Goal: Use online tool/utility: Utilize a website feature to perform a specific function

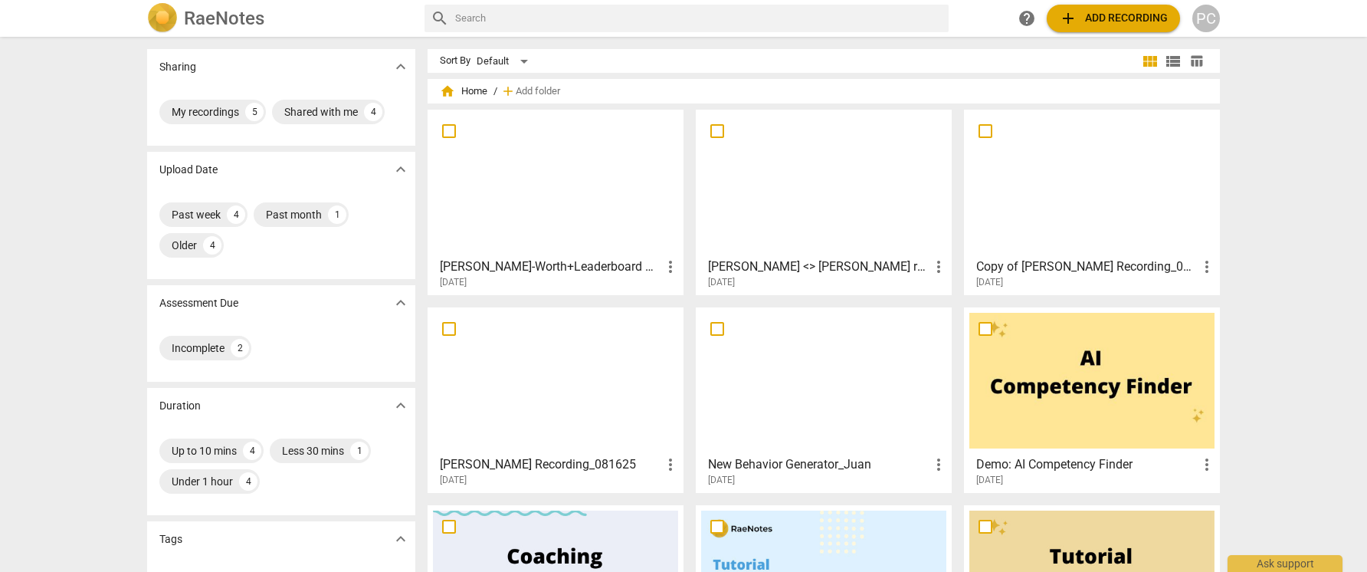
click at [533, 240] on div at bounding box center [555, 183] width 245 height 136
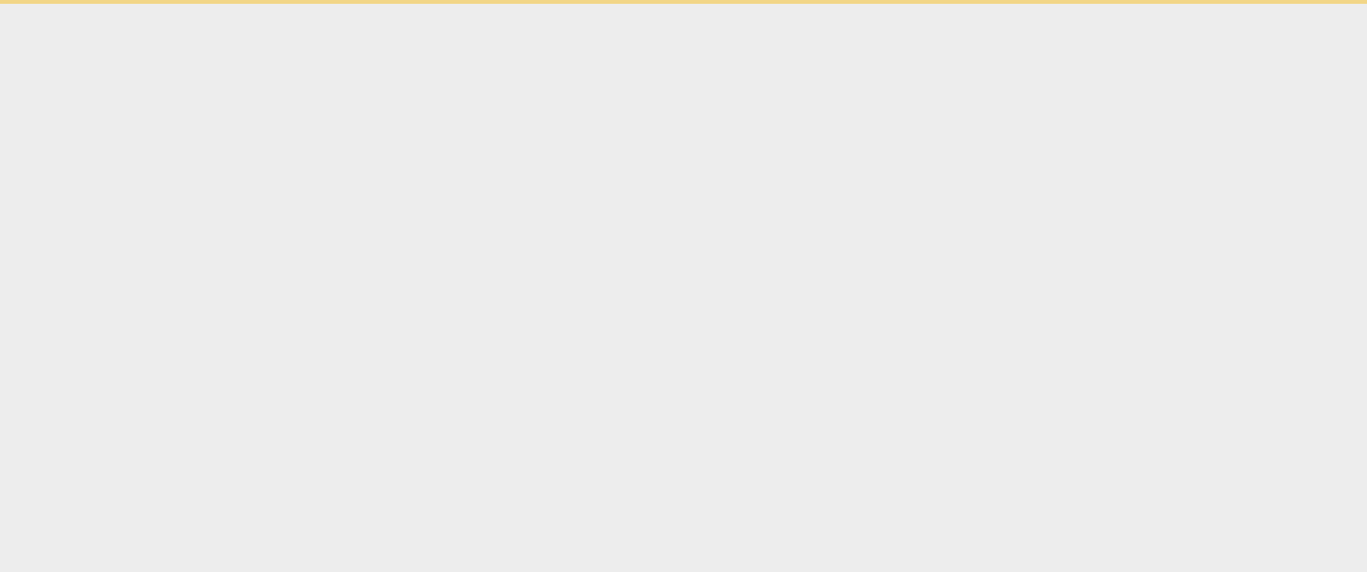
click at [533, 4] on html "Ask support" at bounding box center [683, 2] width 1367 height 4
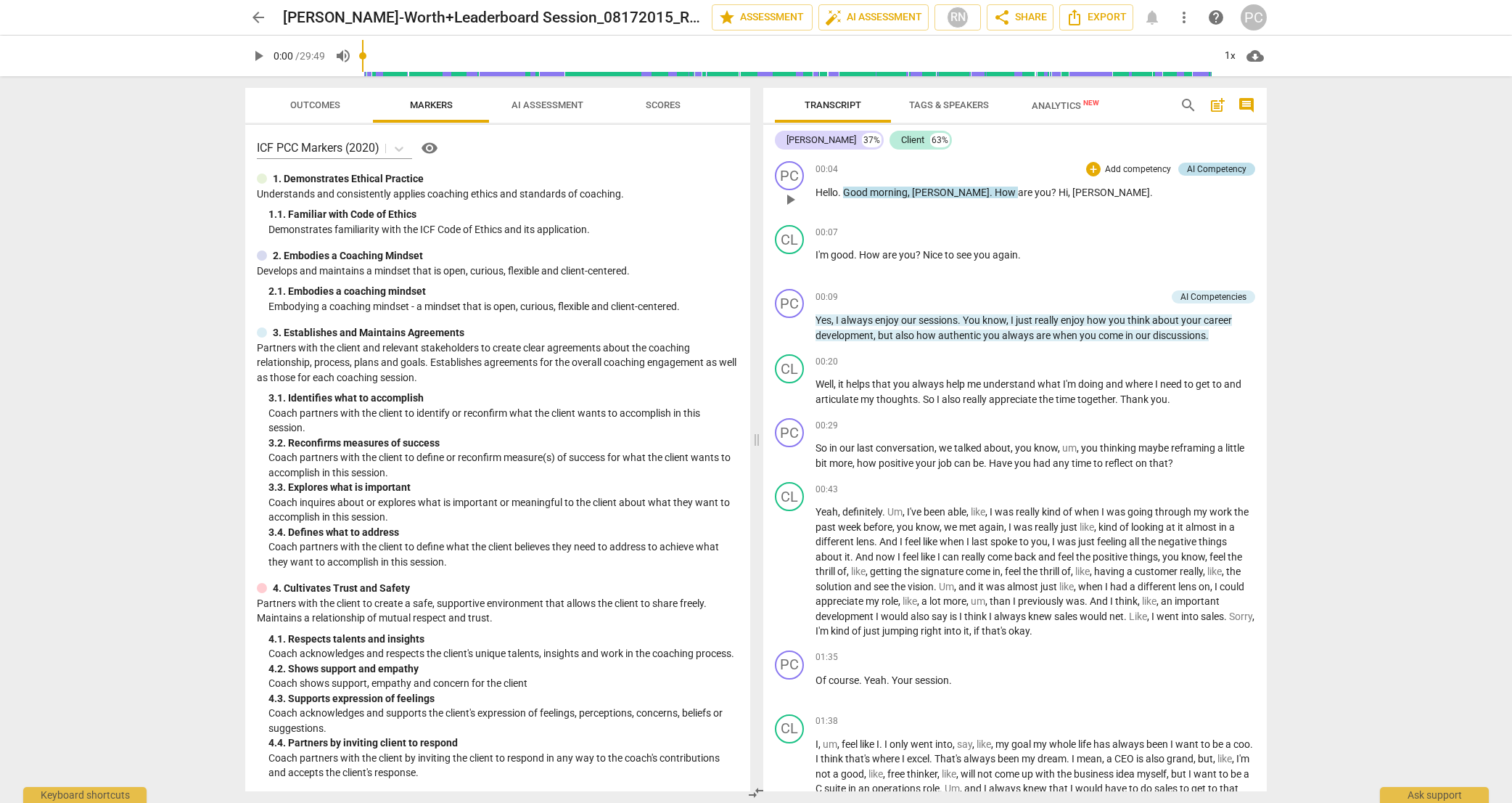
click at [1213, 167] on div "AI Competency" at bounding box center [1217, 170] width 60 height 13
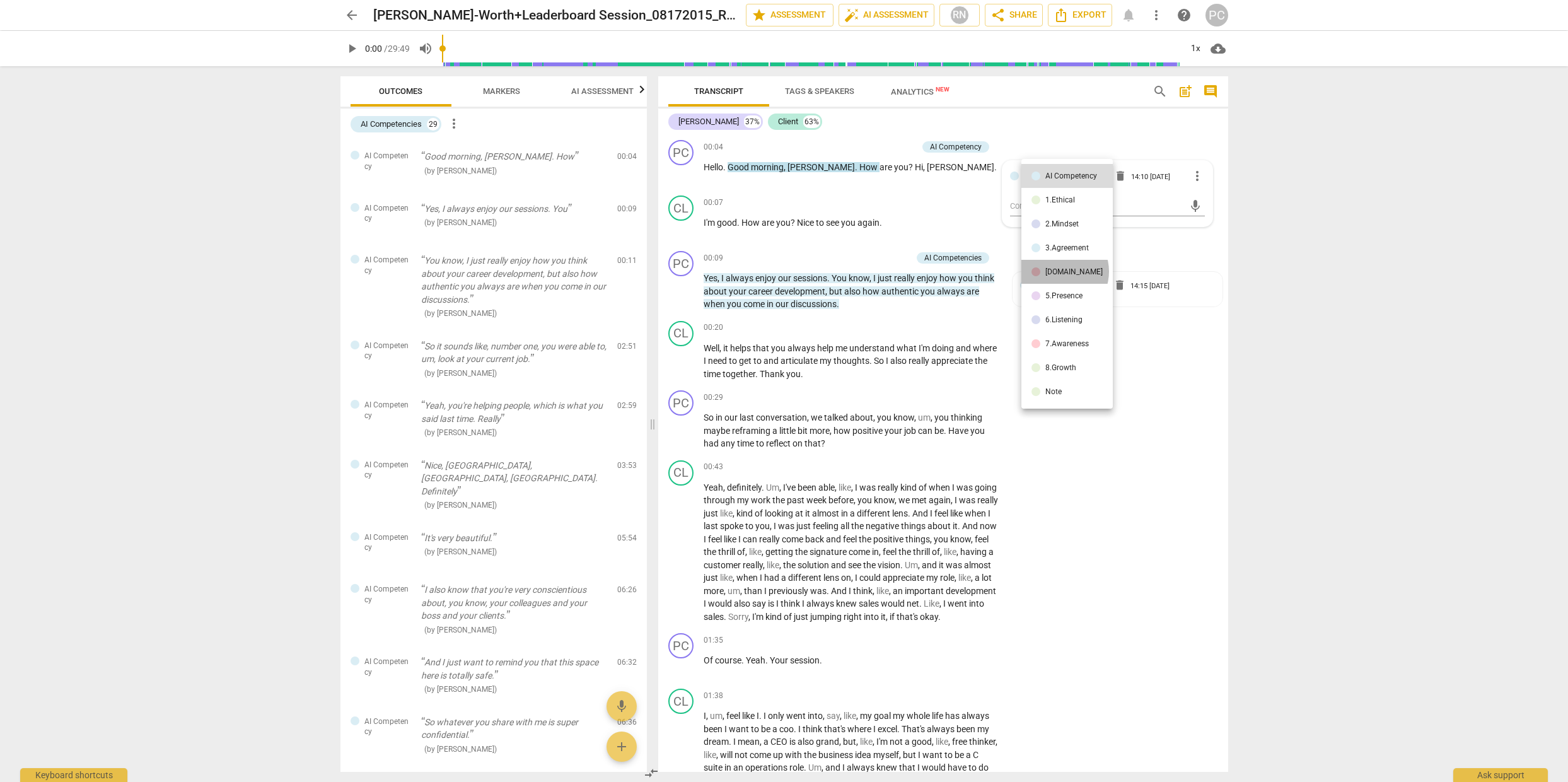
click at [1057, 272] on div "[DOMAIN_NAME]" at bounding box center [1074, 272] width 58 height 7
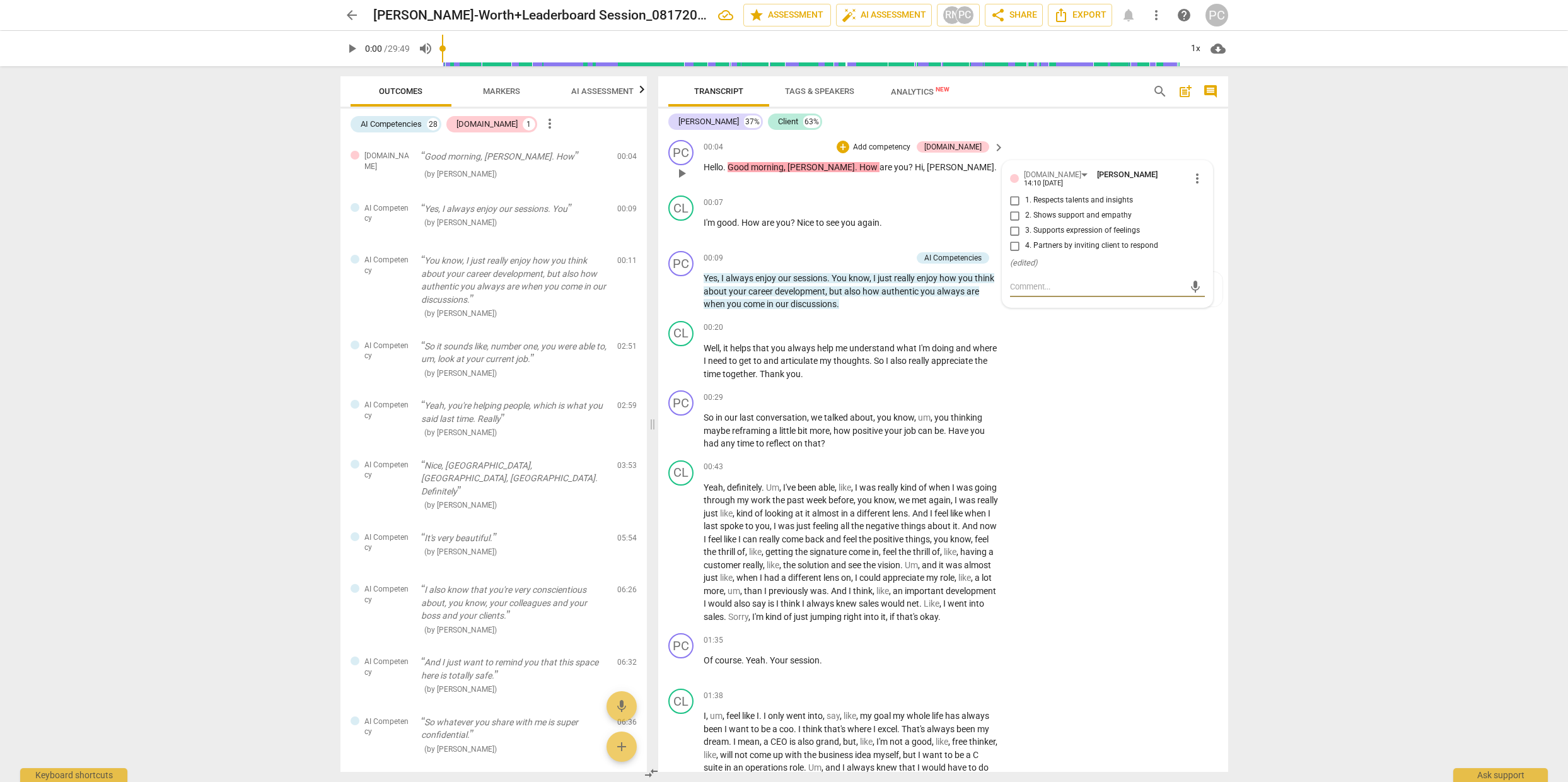
click at [1013, 195] on input "1. Respects talents and insights" at bounding box center [1015, 200] width 21 height 15
checkbox input "true"
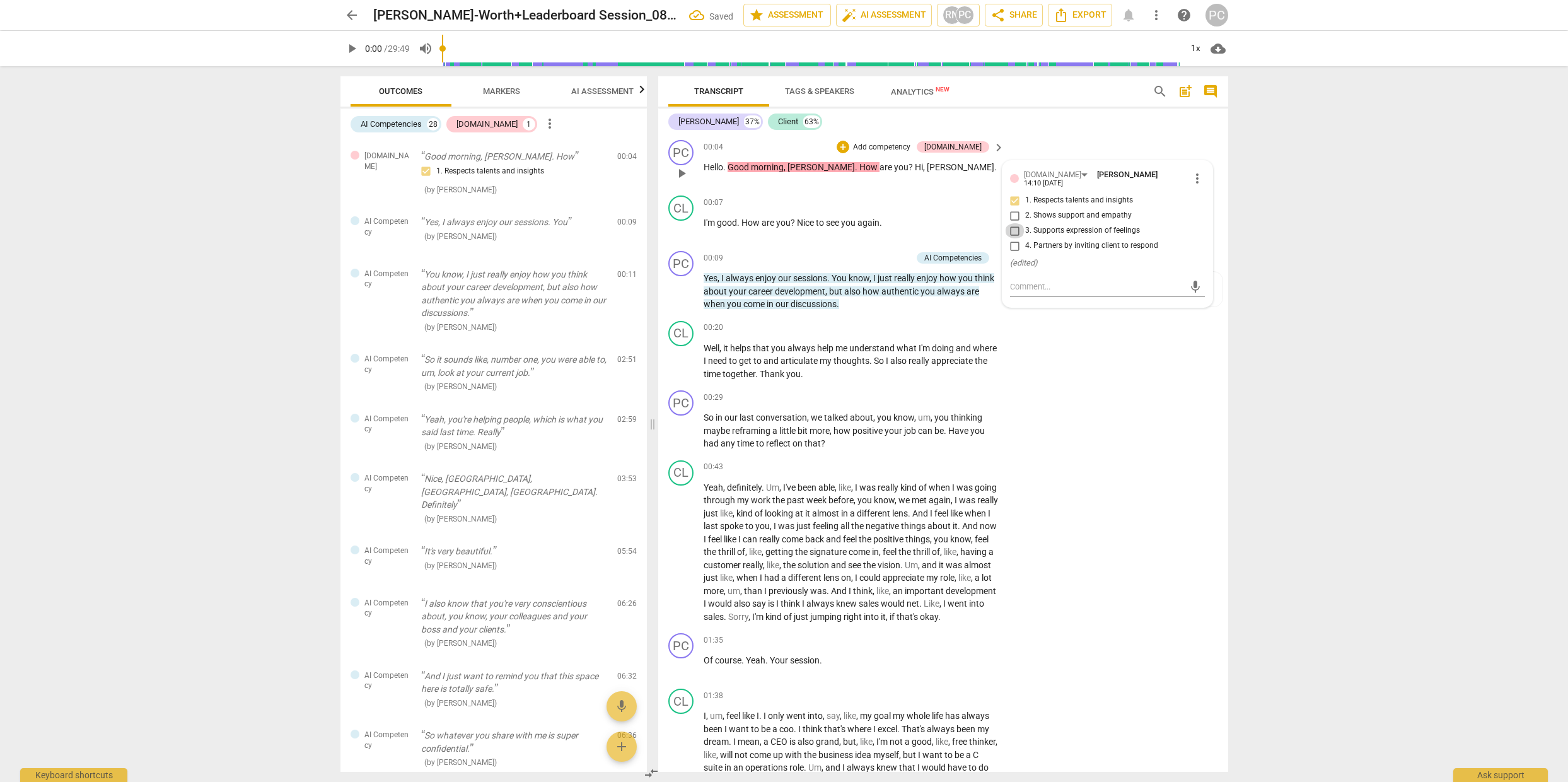
click at [1013, 226] on input "3. Supports expression of feelings" at bounding box center [1015, 230] width 21 height 15
checkbox input "true"
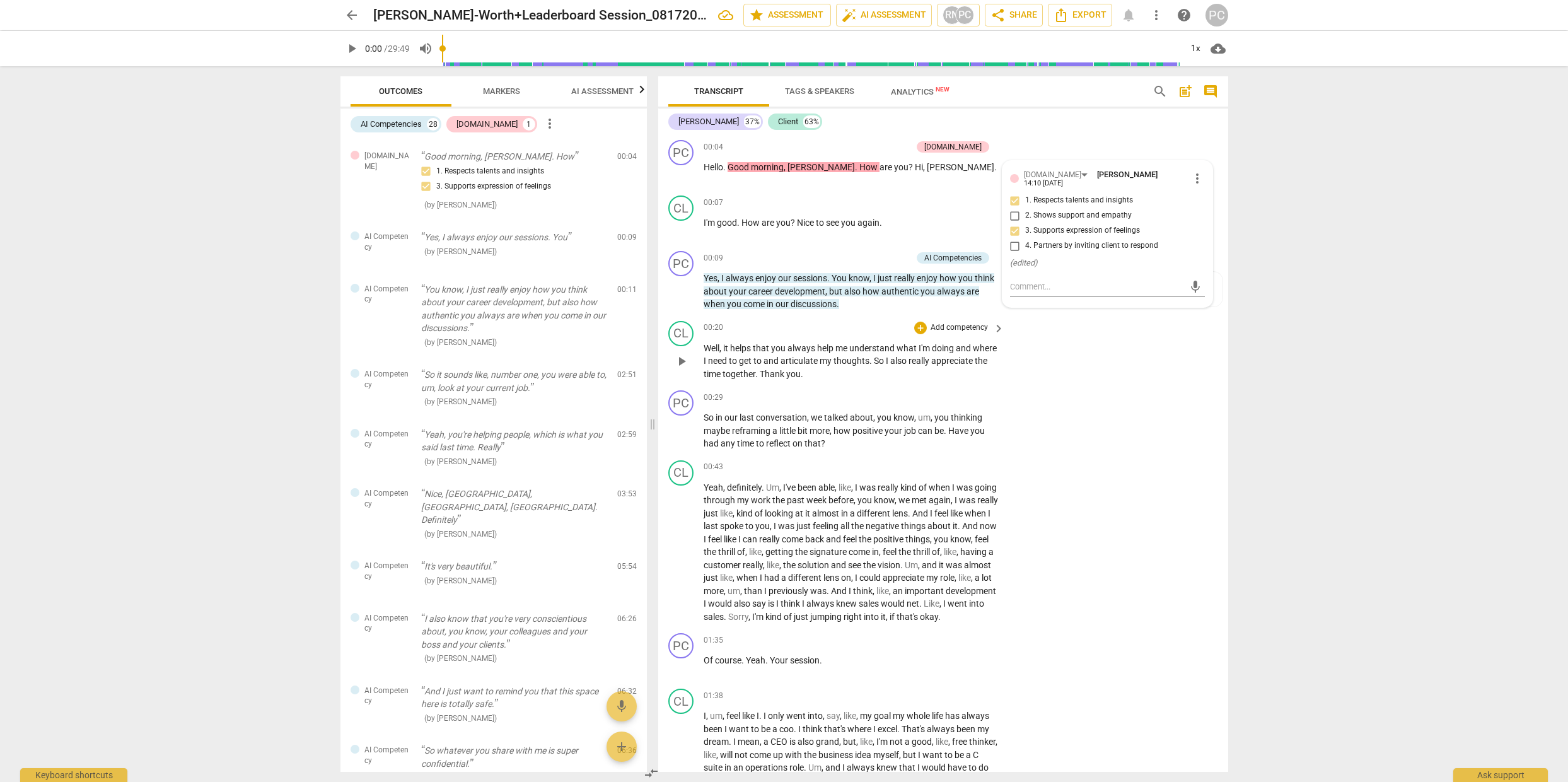
click at [1123, 379] on div "CL play_arrow pause 00:20 + Add competency keyboard_arrow_right Well , it helps…" at bounding box center [943, 351] width 570 height 70
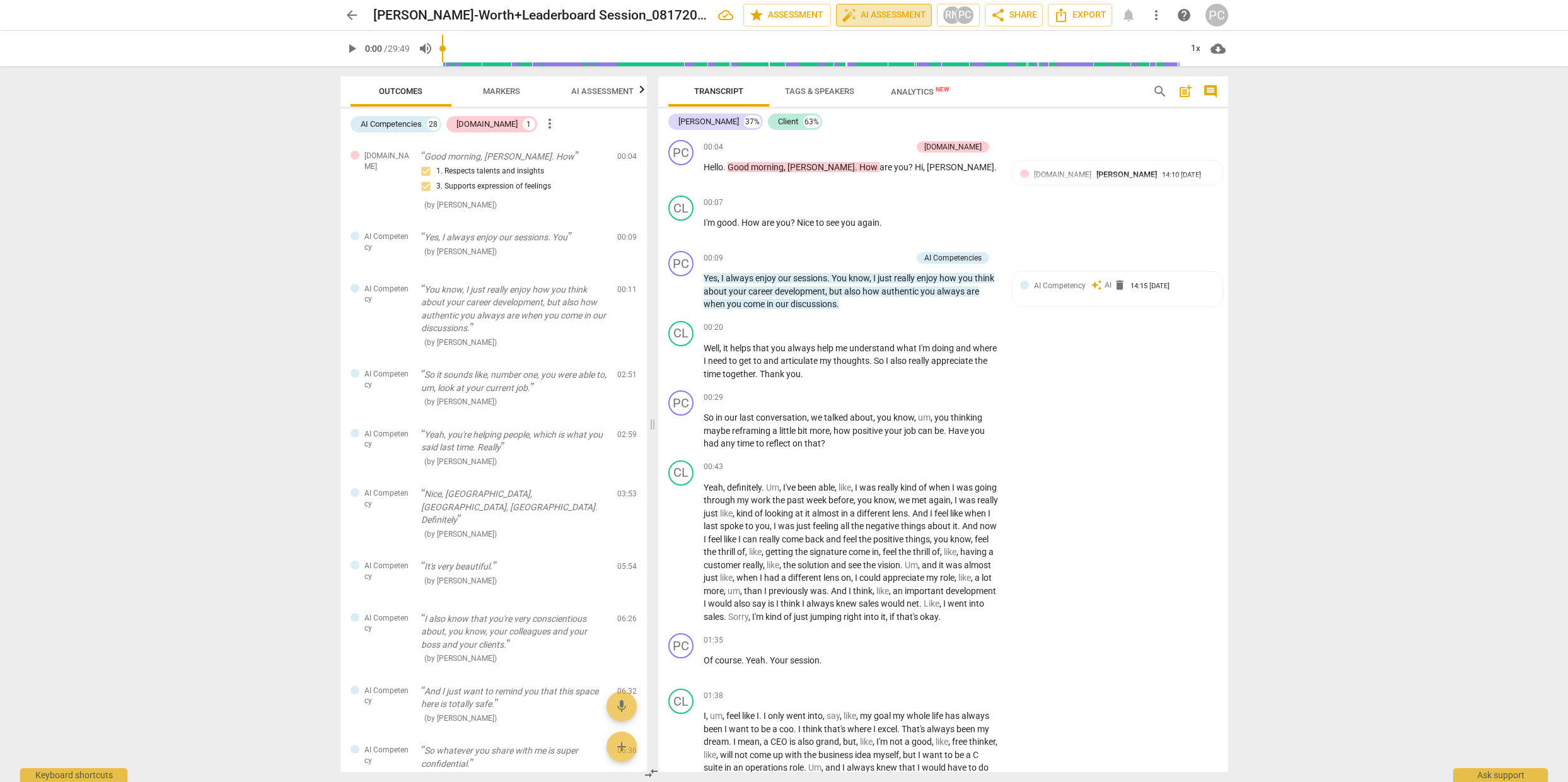
click at [877, 16] on span "auto_fix_high AI Assessment" at bounding box center [884, 15] width 85 height 15
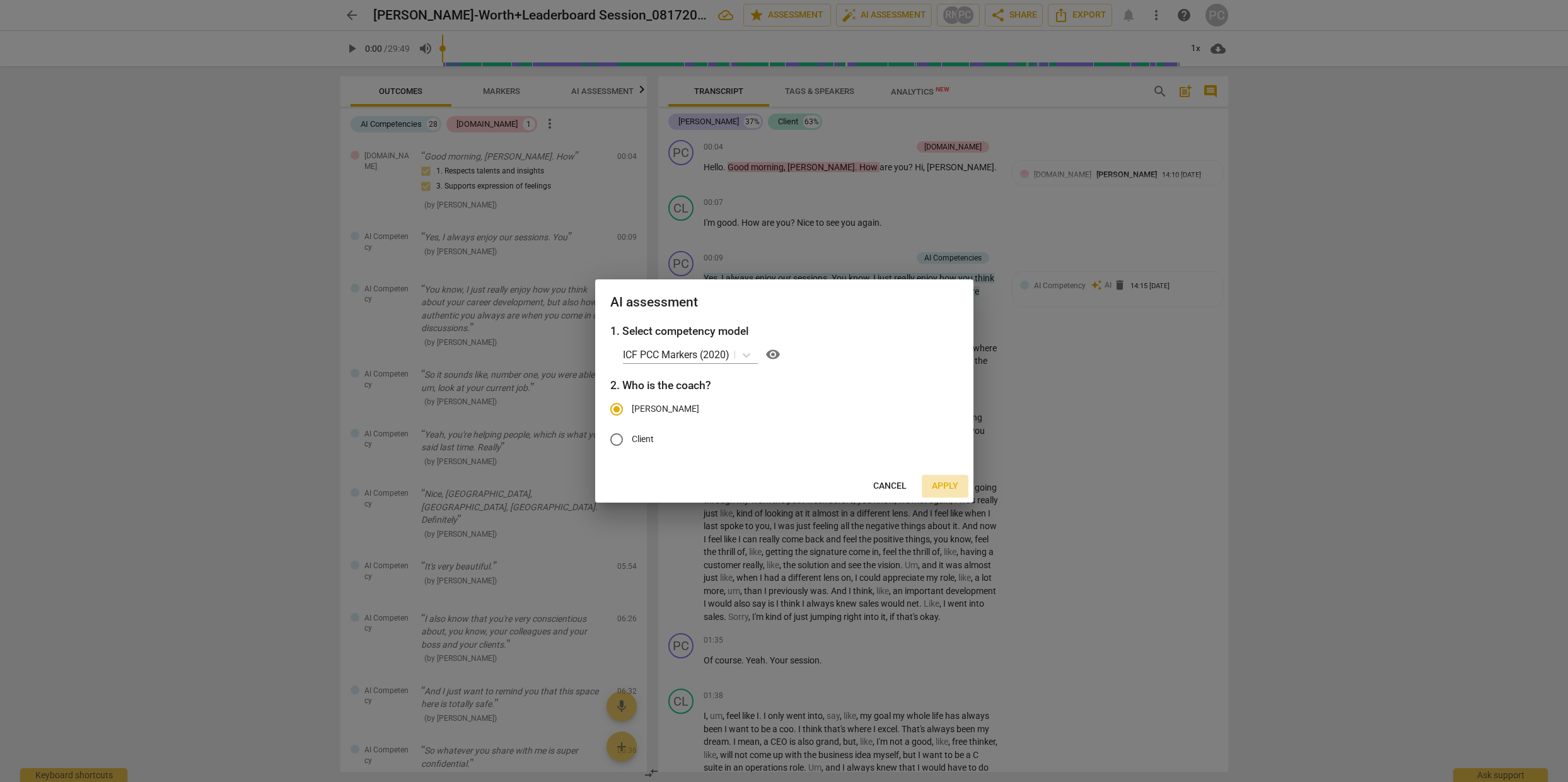
click at [940, 470] on span "Apply" at bounding box center [945, 486] width 26 height 12
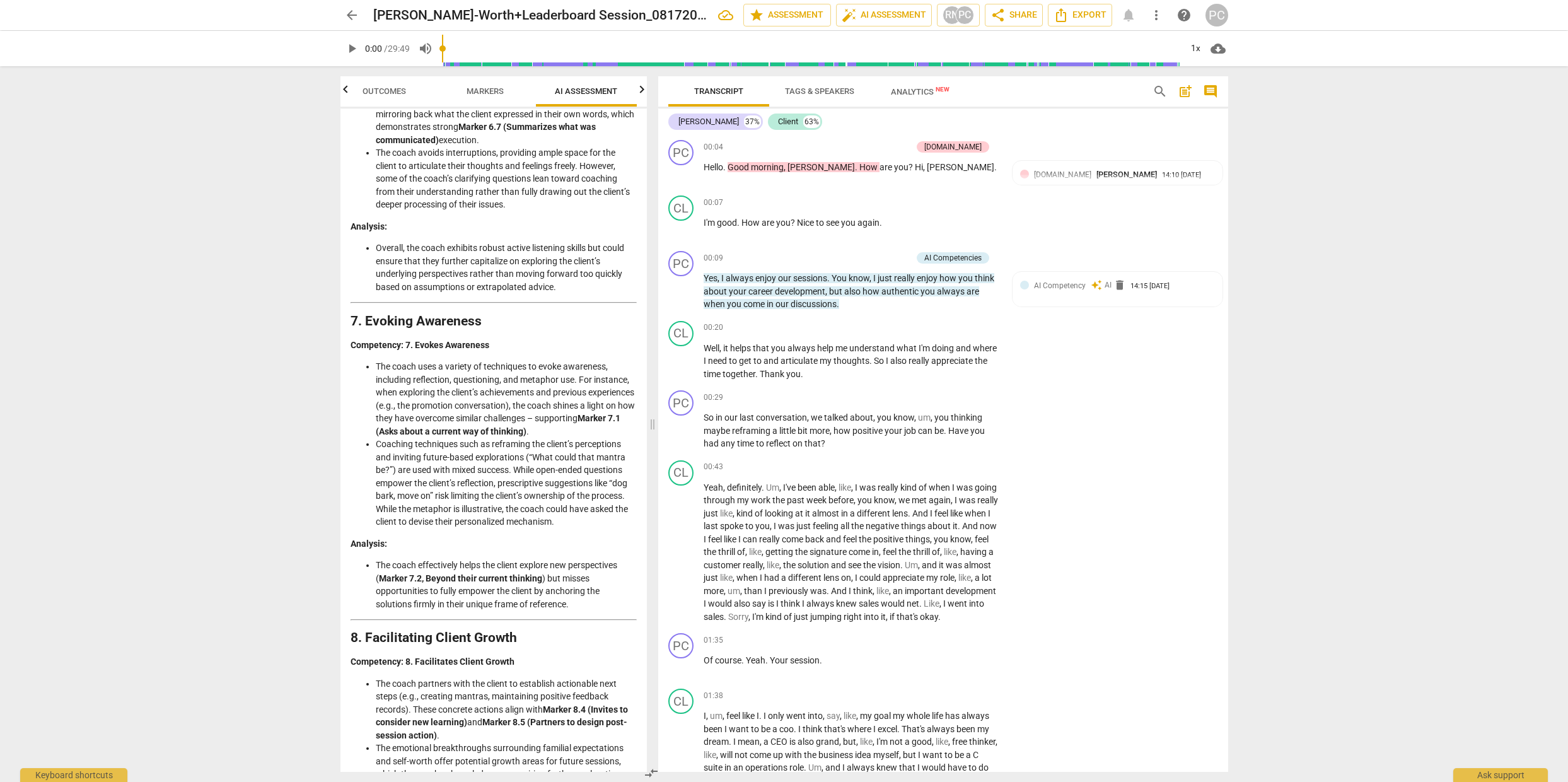
scroll to position [1929, 0]
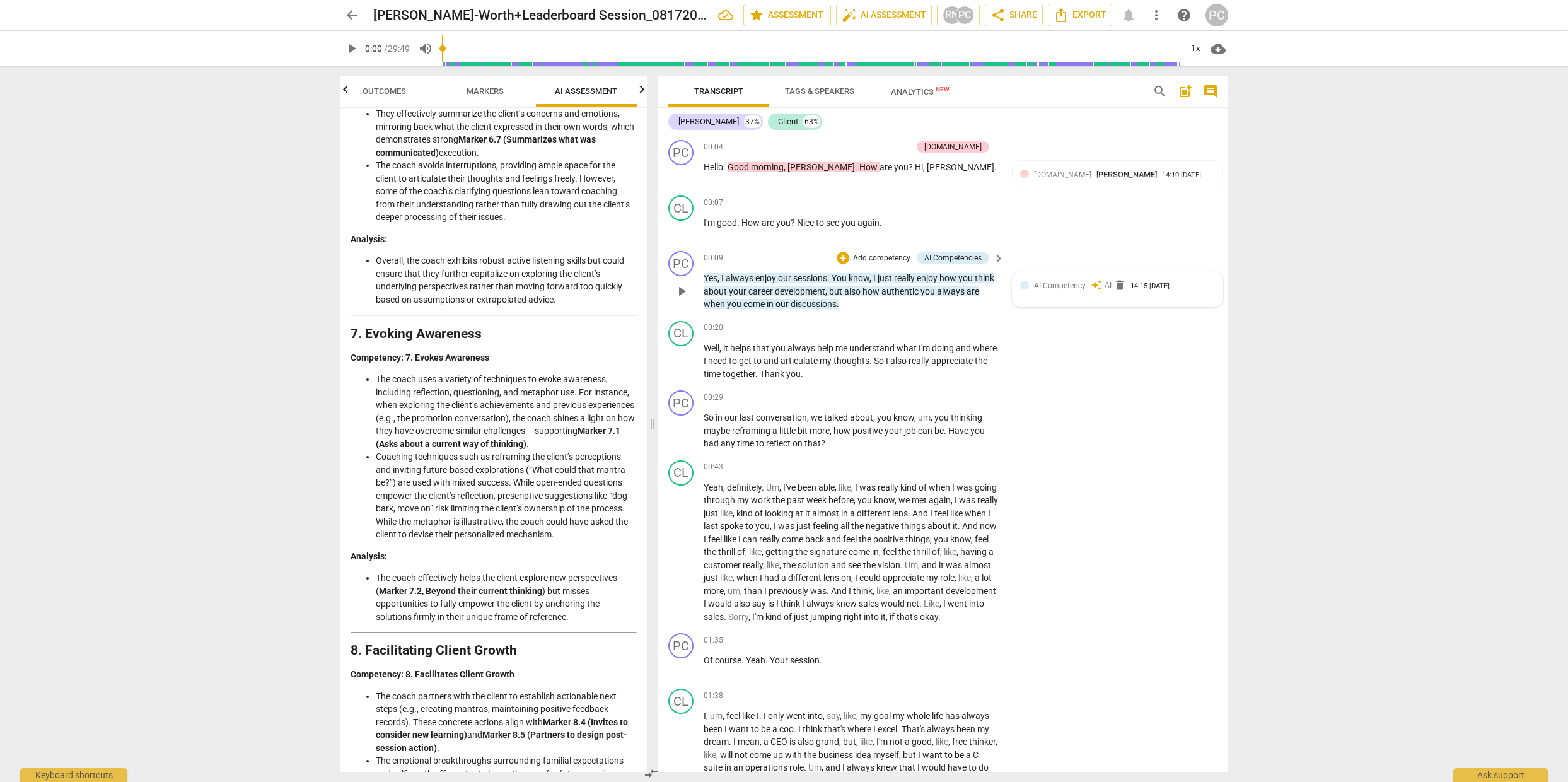
click at [1046, 289] on span "AI Competency" at bounding box center [1060, 286] width 52 height 9
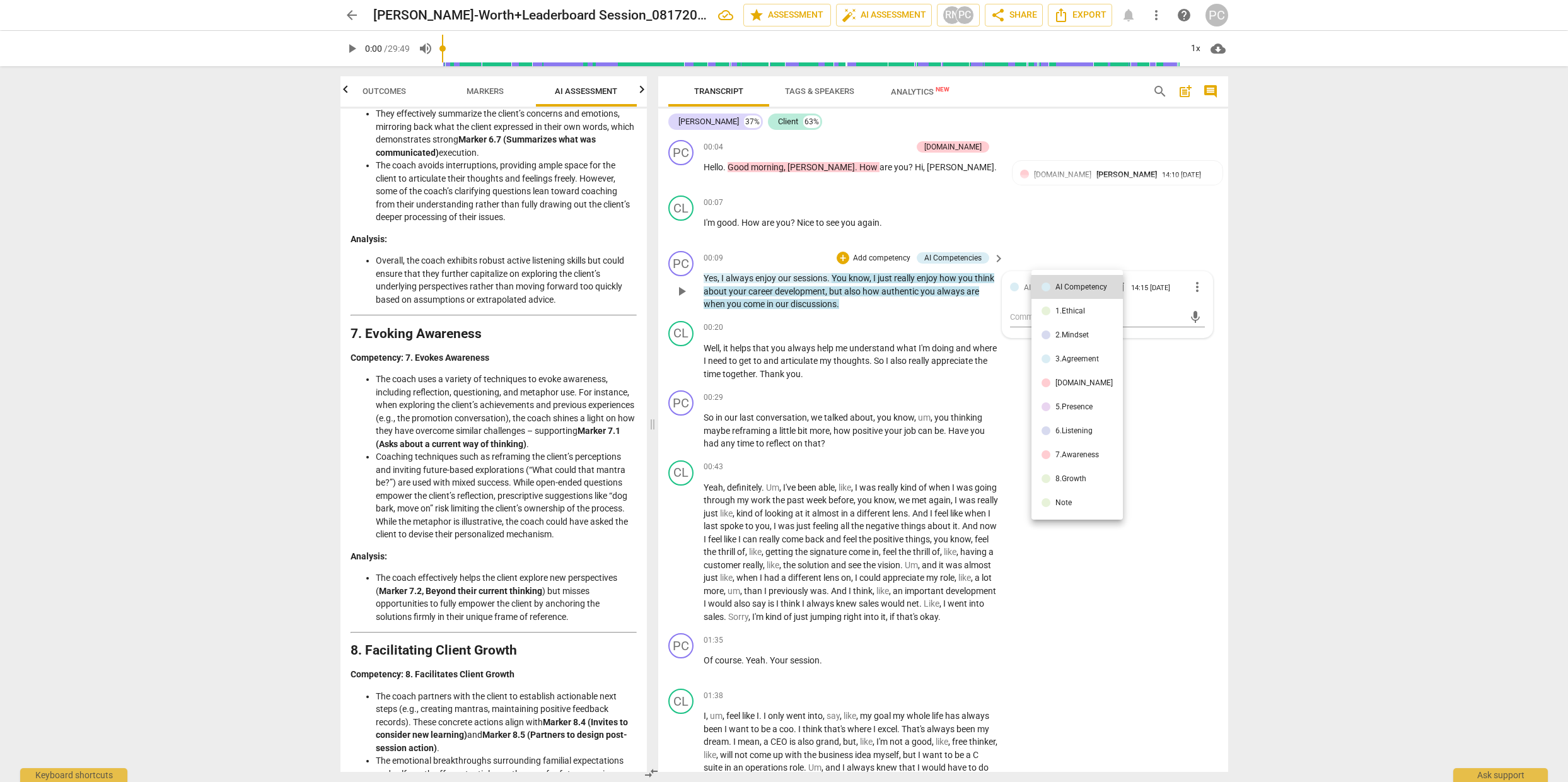
click at [457, 274] on div at bounding box center [784, 391] width 1568 height 782
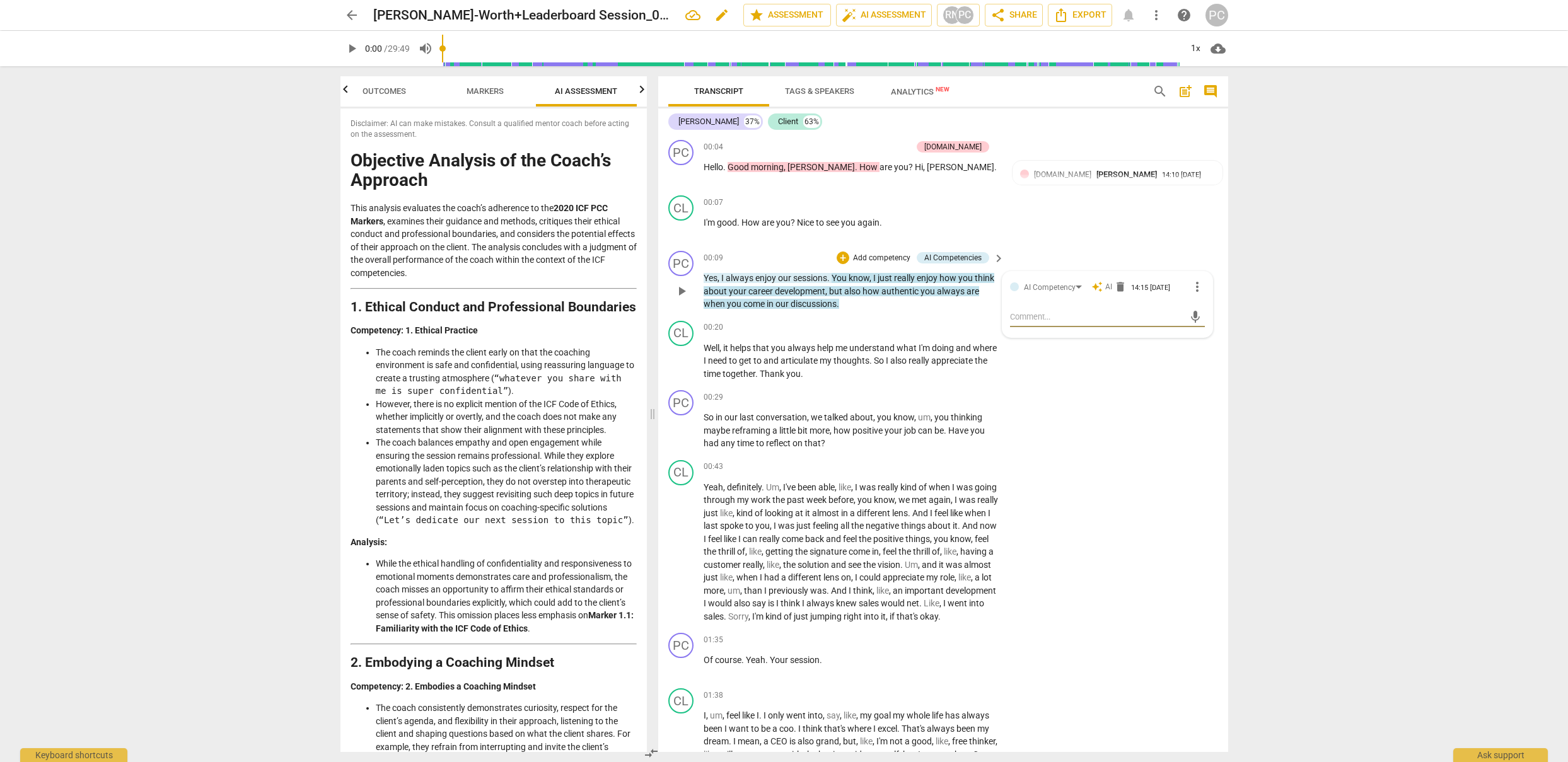
scroll to position [0, 16]
